Goal: Information Seeking & Learning: Find specific fact

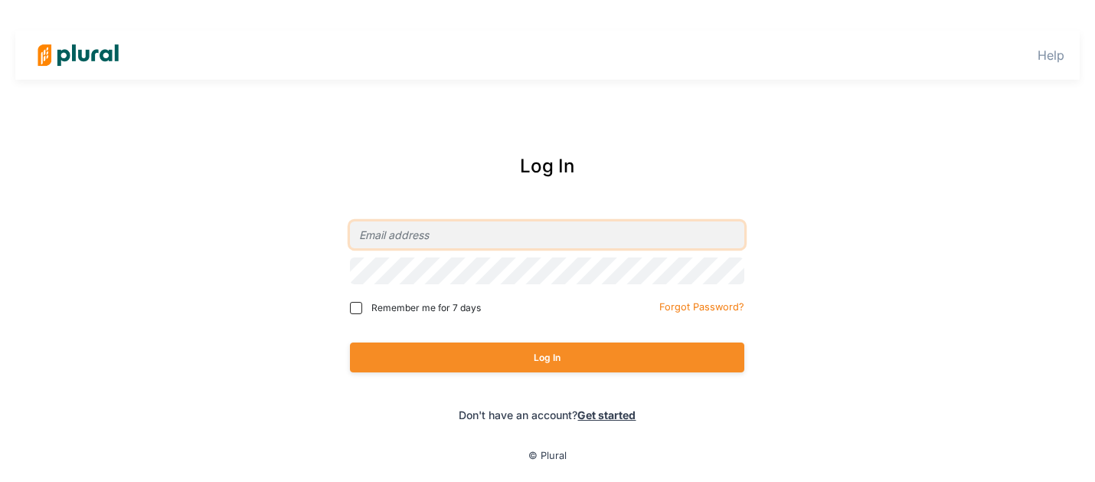
type input "[PERSON_NAME][EMAIL_ADDRESS][DOMAIN_NAME]"
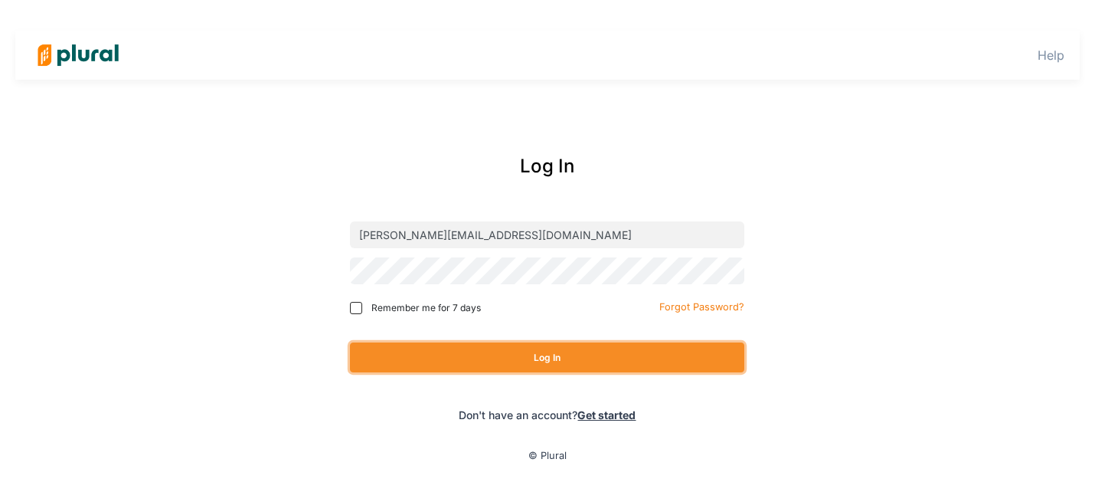
click at [470, 360] on button "Log In" at bounding box center [547, 357] width 394 height 30
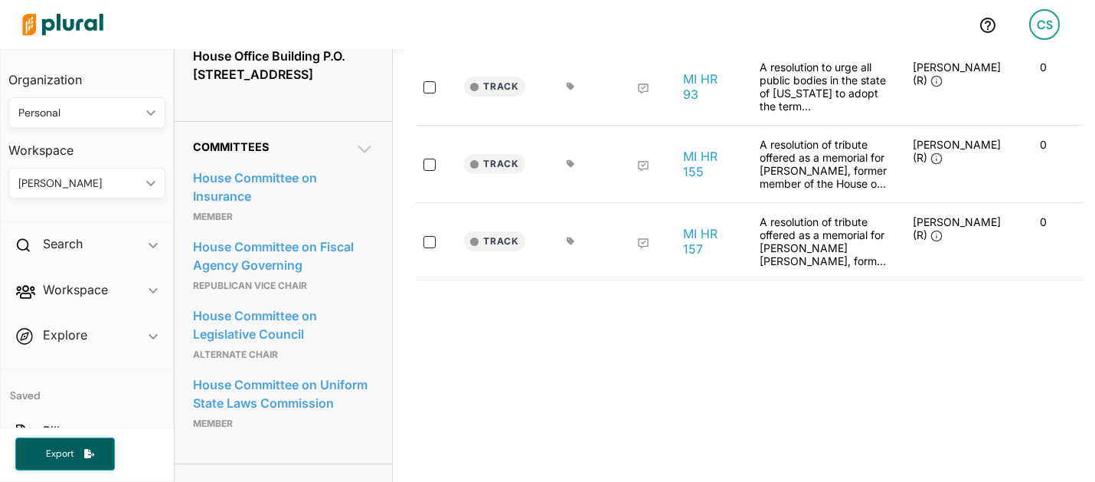
scroll to position [762, 0]
